Goal: Find contact information: Find contact information

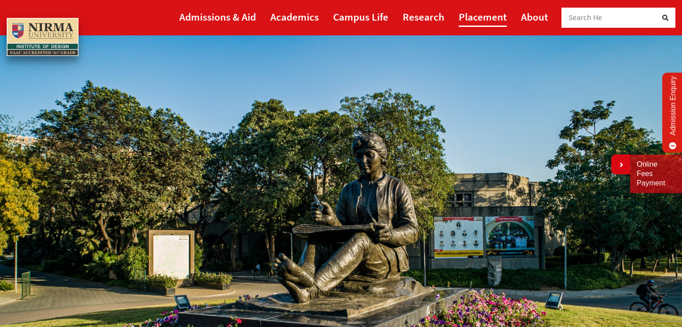
click at [469, 12] on link "Placement" at bounding box center [482, 17] width 48 height 20
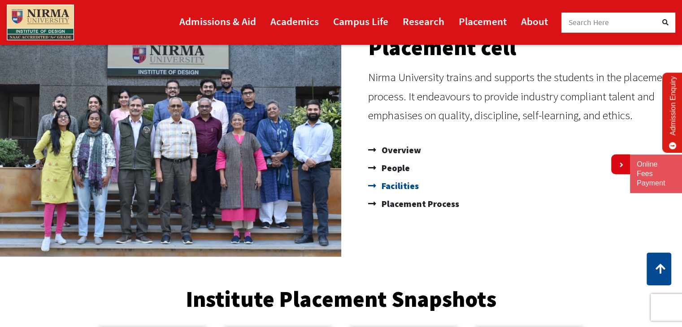
scroll to position [90, 0]
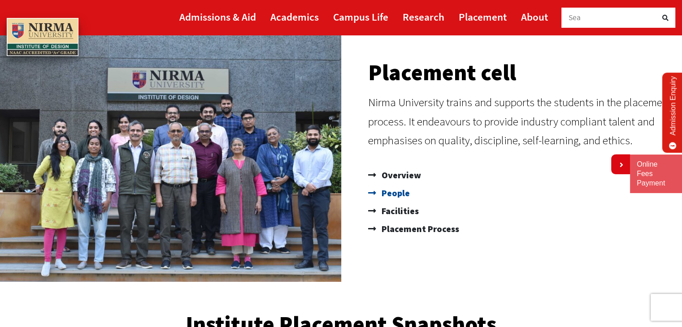
click at [396, 192] on span "People" at bounding box center [394, 193] width 30 height 18
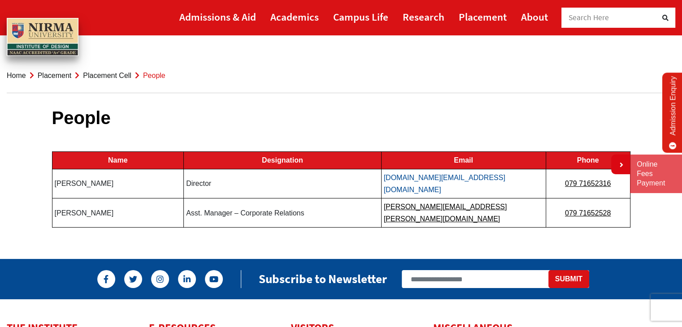
click at [417, 178] on link "[DOMAIN_NAME][EMAIL_ADDRESS][DOMAIN_NAME]" at bounding box center [444, 184] width 121 height 20
drag, startPoint x: 476, startPoint y: 172, endPoint x: 394, endPoint y: 174, distance: 82.0
click at [394, 174] on td "director.id@nirmauni.ac.in" at bounding box center [463, 183] width 164 height 29
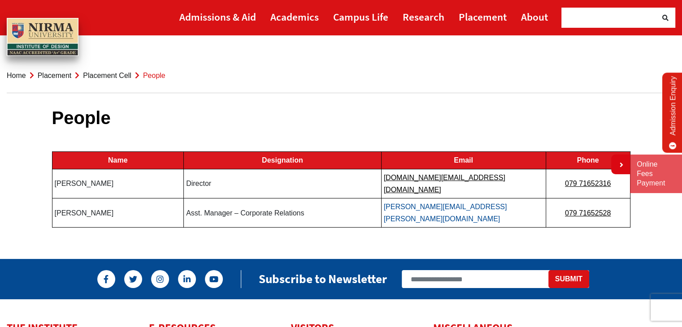
drag, startPoint x: 478, startPoint y: 190, endPoint x: 444, endPoint y: 198, distance: 34.5
click at [444, 198] on td "harjeet.kaur@nirmauni.ac.in" at bounding box center [463, 212] width 164 height 29
drag, startPoint x: 399, startPoint y: 177, endPoint x: 412, endPoint y: 194, distance: 21.4
click at [412, 194] on tbody "Name Designation Email Phone Prof Sangita Shroff Director director.id@nirmauni.…" at bounding box center [341, 190] width 578 height 76
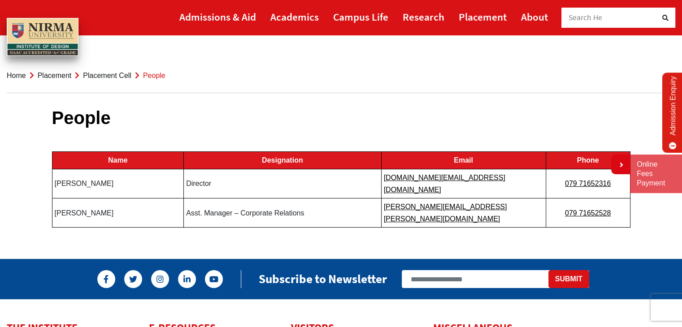
drag, startPoint x: 451, startPoint y: 174, endPoint x: 456, endPoint y: 184, distance: 11.0
click at [454, 174] on link "director.id@nirmauni.ac.in" at bounding box center [444, 184] width 121 height 20
